Goal: Information Seeking & Learning: Find specific page/section

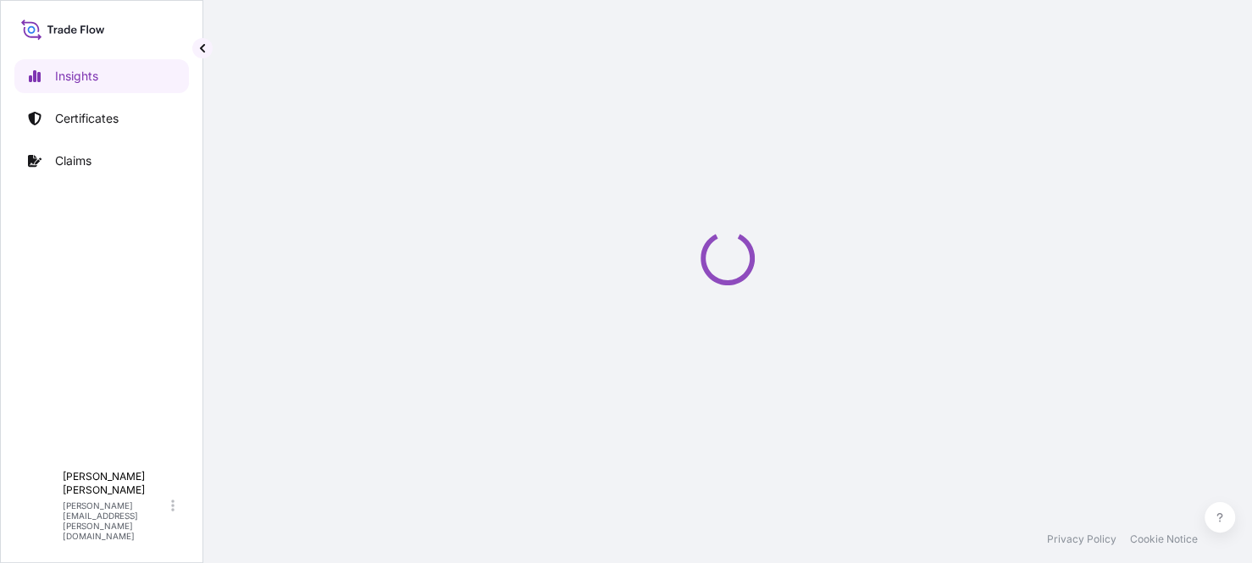
select select "2025"
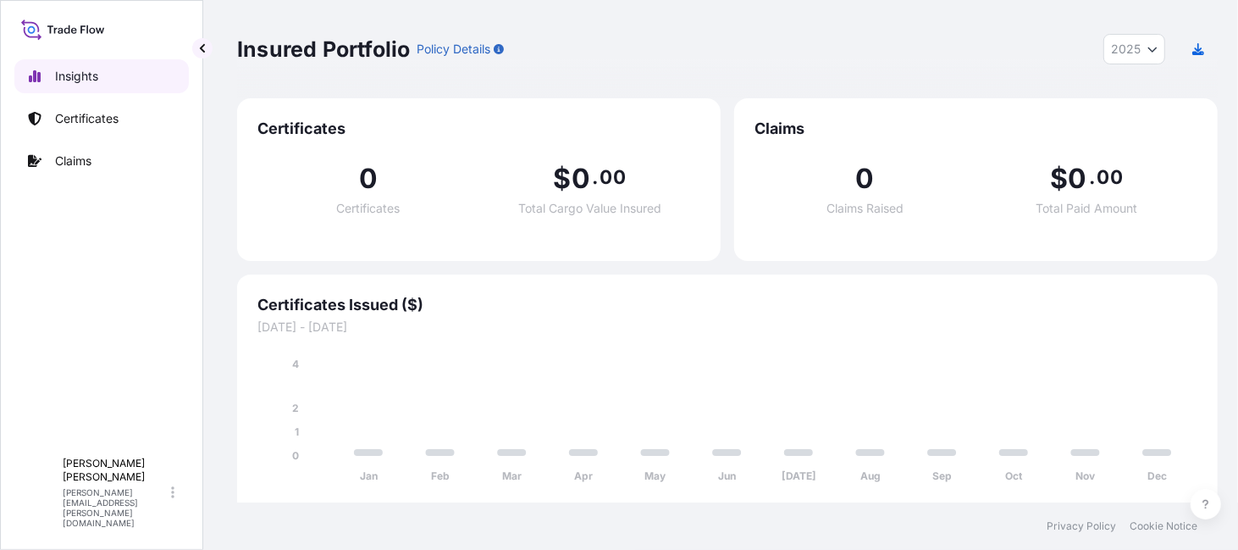
click at [95, 92] on link "Insights" at bounding box center [101, 76] width 174 height 34
click at [83, 110] on p "Certificates" at bounding box center [87, 118] width 64 height 17
